Goal: Contribute content: Add original content to the website for others to see

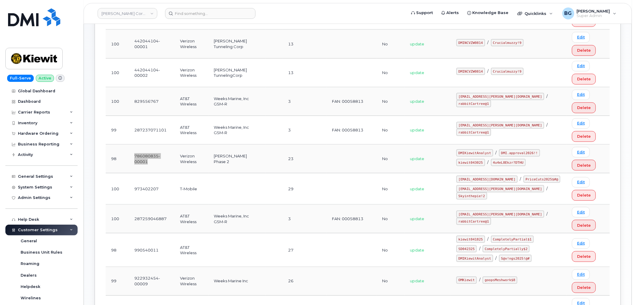
scroll to position [145, 0]
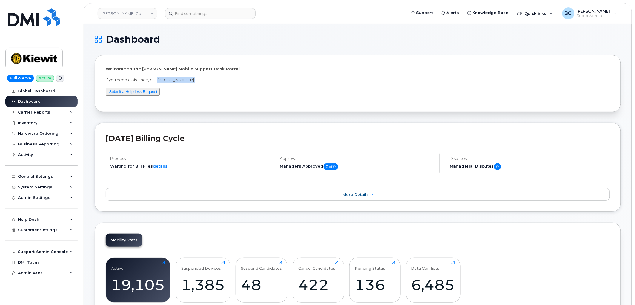
click at [162, 78] on p "If you need assistance, call 877-886-7778" at bounding box center [358, 80] width 505 height 6
drag, startPoint x: 162, startPoint y: 75, endPoint x: 163, endPoint y: 79, distance: 4.2
click at [163, 76] on div "Welcome to the Kiewit Mobile Support Desk Portal If you need assistance, call 8…" at bounding box center [358, 83] width 505 height 35
click at [163, 79] on p "If you need assistance, call [PHONE_NUMBER]" at bounding box center [358, 80] width 505 height 6
drag, startPoint x: 163, startPoint y: 79, endPoint x: 185, endPoint y: 78, distance: 22.1
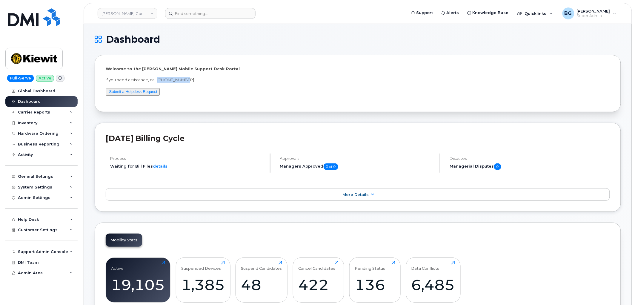
click at [185, 78] on p "If you need assistance, call [PHONE_NUMBER]" at bounding box center [358, 80] width 505 height 6
copy p "877-886-7778"
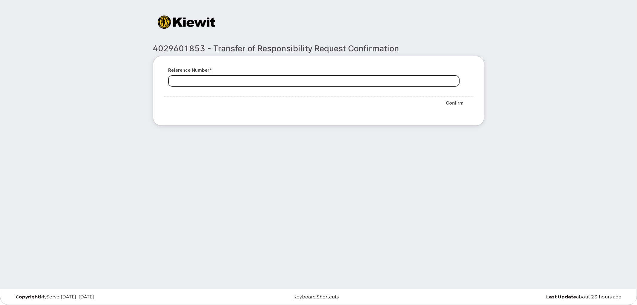
click at [212, 82] on input "Reference number *" at bounding box center [314, 81] width 291 height 11
paste input "RITM0273051"
type input "RITM0273051"
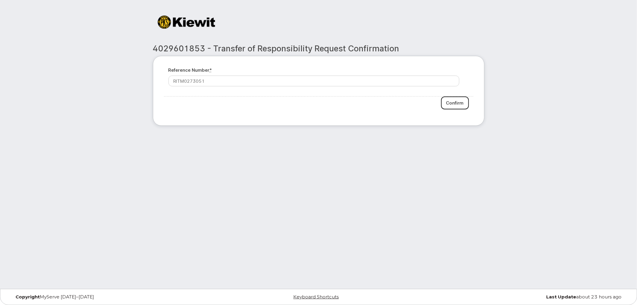
click at [457, 101] on input "Confirm" at bounding box center [455, 103] width 28 height 13
type input "Please wait..."
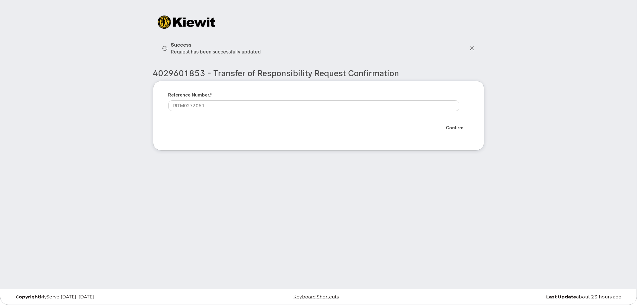
click at [313, 24] on div at bounding box center [318, 24] width 341 height 27
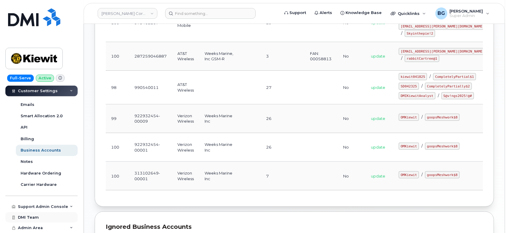
scroll to position [319, 0]
click at [47, 205] on div "Support Admin Console" at bounding box center [43, 207] width 50 height 5
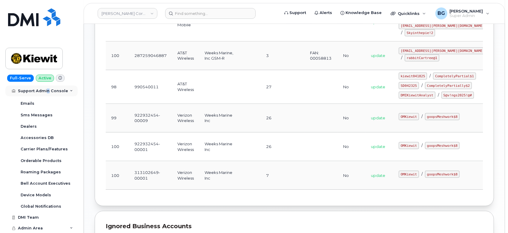
scroll to position [353, 0]
click at [36, 196] on div "Device Models" at bounding box center [36, 195] width 30 height 5
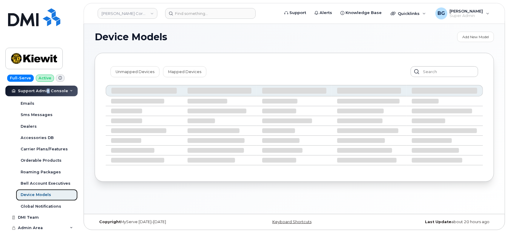
scroll to position [182, 0]
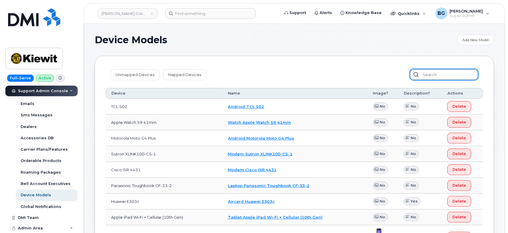
click at [438, 73] on input "text" at bounding box center [444, 74] width 68 height 11
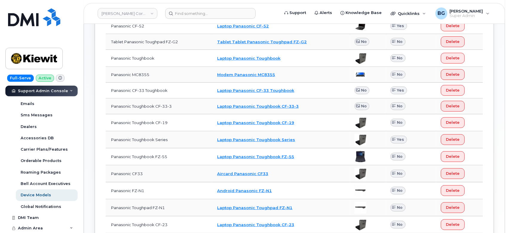
scroll to position [143, 0]
type input "panasonic"
drag, startPoint x: 177, startPoint y: 107, endPoint x: 112, endPoint y: 101, distance: 65.1
click at [112, 101] on td "Panasonic Toughbook CF-33-3" at bounding box center [159, 107] width 106 height 16
copy td "Panasonic Toughbook CF-33-3"
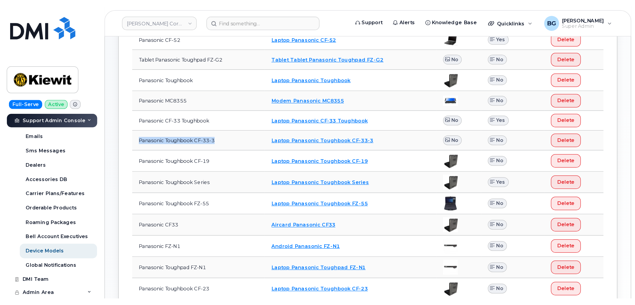
scroll to position [0, 0]
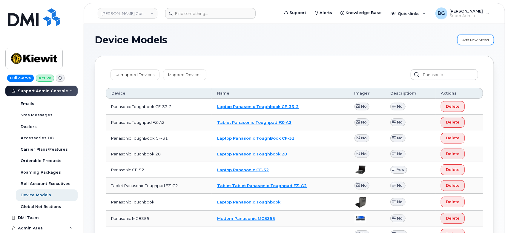
click at [473, 41] on link "Add New Model" at bounding box center [475, 40] width 37 height 10
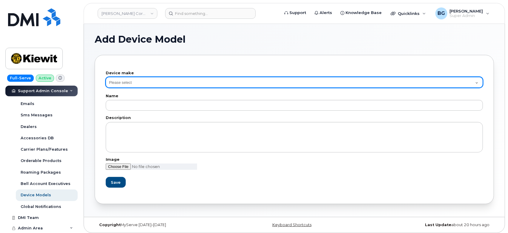
click at [134, 80] on select "Please select Aircard Android Blackberry Cell Phone GPS HUB iPhone Laptop Mike …" at bounding box center [294, 82] width 377 height 11
select select "16"
click at [106, 77] on select "Please select Aircard Android Blackberry Cell Phone GPS HUB iPhone Laptop Mike …" at bounding box center [294, 82] width 377 height 11
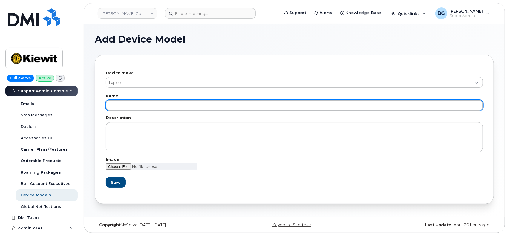
click at [143, 109] on input "text" at bounding box center [294, 105] width 377 height 11
paste input "Panasonic Toughbook CF-33-3"
type input "Panasonic Toughbook CF-33-4"
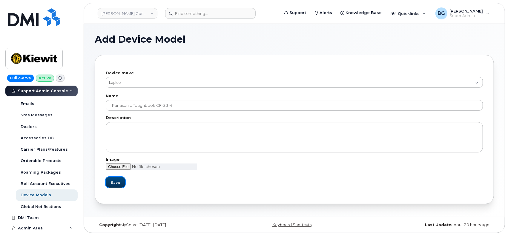
click at [113, 180] on span "Save" at bounding box center [116, 183] width 10 height 6
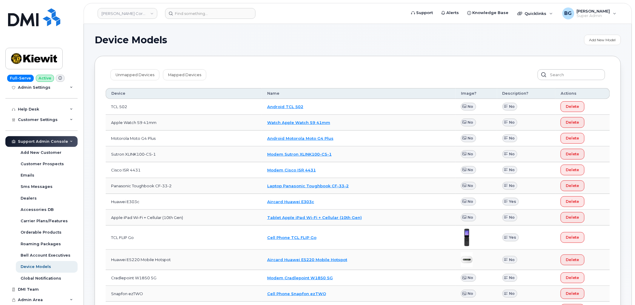
scroll to position [97, 0]
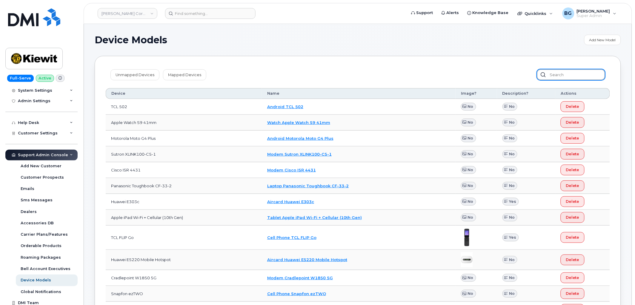
click at [508, 71] on input "text" at bounding box center [571, 74] width 68 height 11
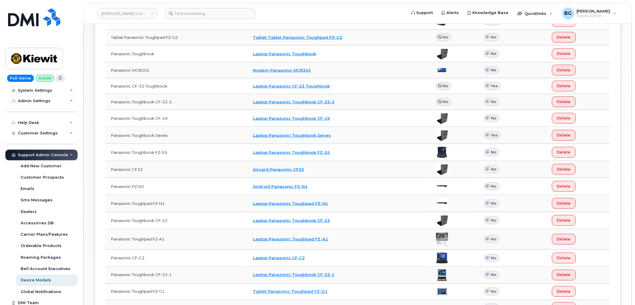
scroll to position [0, 0]
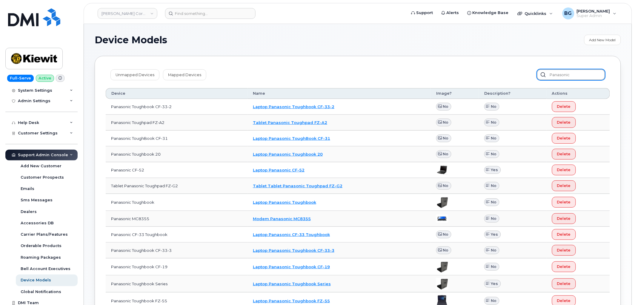
type input "panasonic"
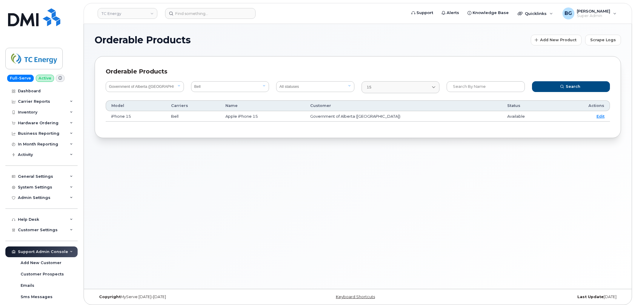
select select "59c73aa1-cd8f-4d80-9c9f-fdec53d7093c"
select select "1"
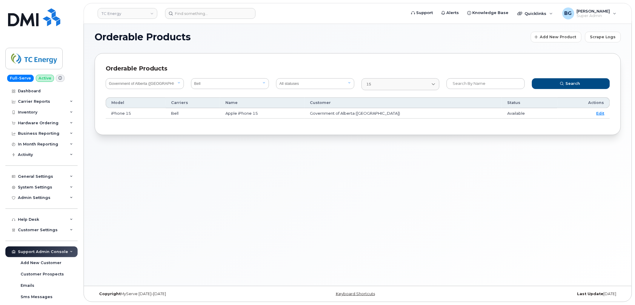
scroll to position [45, 0]
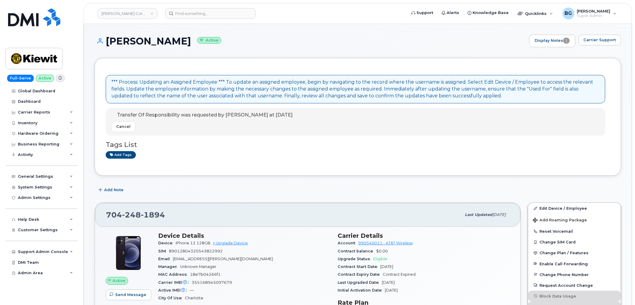
scroll to position [598, 0]
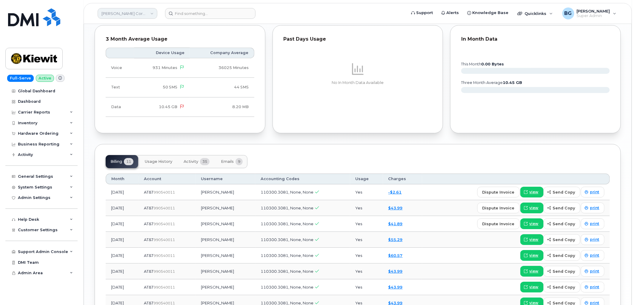
click at [135, 15] on link "[PERSON_NAME] Corporation" at bounding box center [128, 13] width 60 height 11
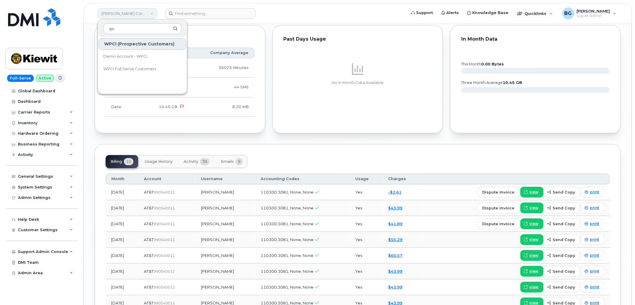
type input "p"
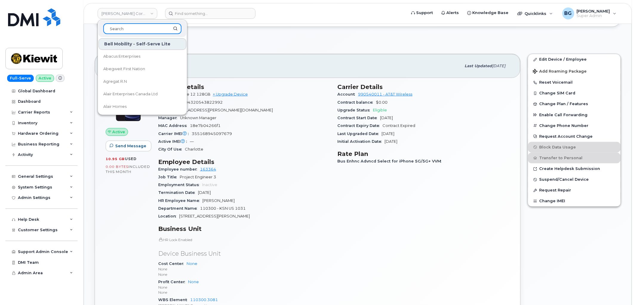
scroll to position [0, 0]
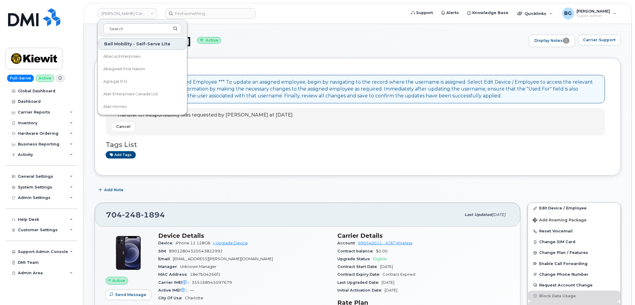
click at [320, 38] on h1 "MANNY AMORES Active" at bounding box center [311, 41] width 432 height 10
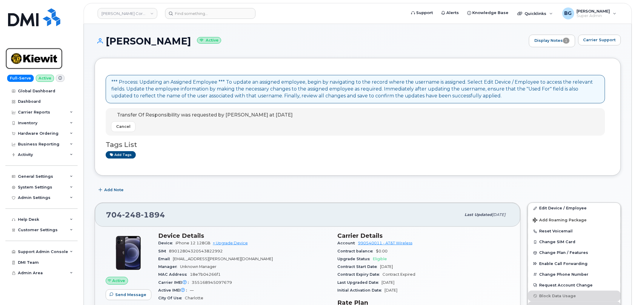
click at [39, 59] on img at bounding box center [34, 58] width 46 height 17
